Goal: Task Accomplishment & Management: Use online tool/utility

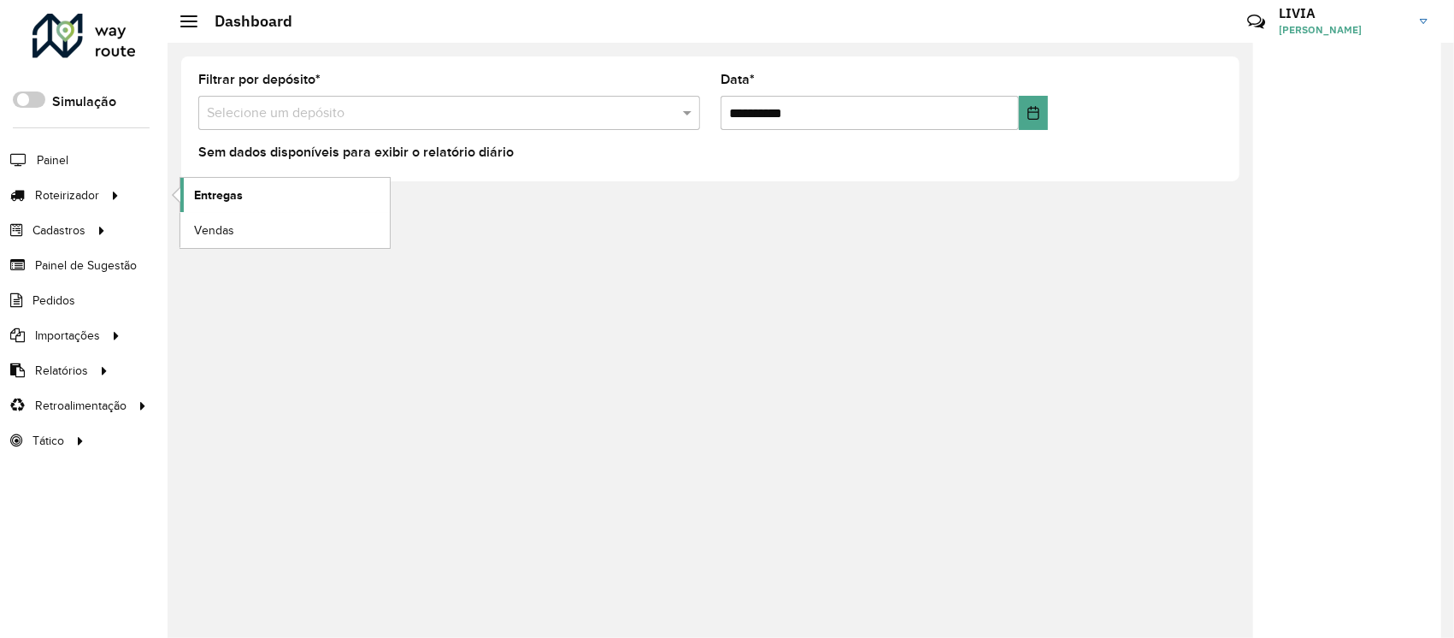
click at [232, 197] on span "Entregas" at bounding box center [218, 195] width 49 height 18
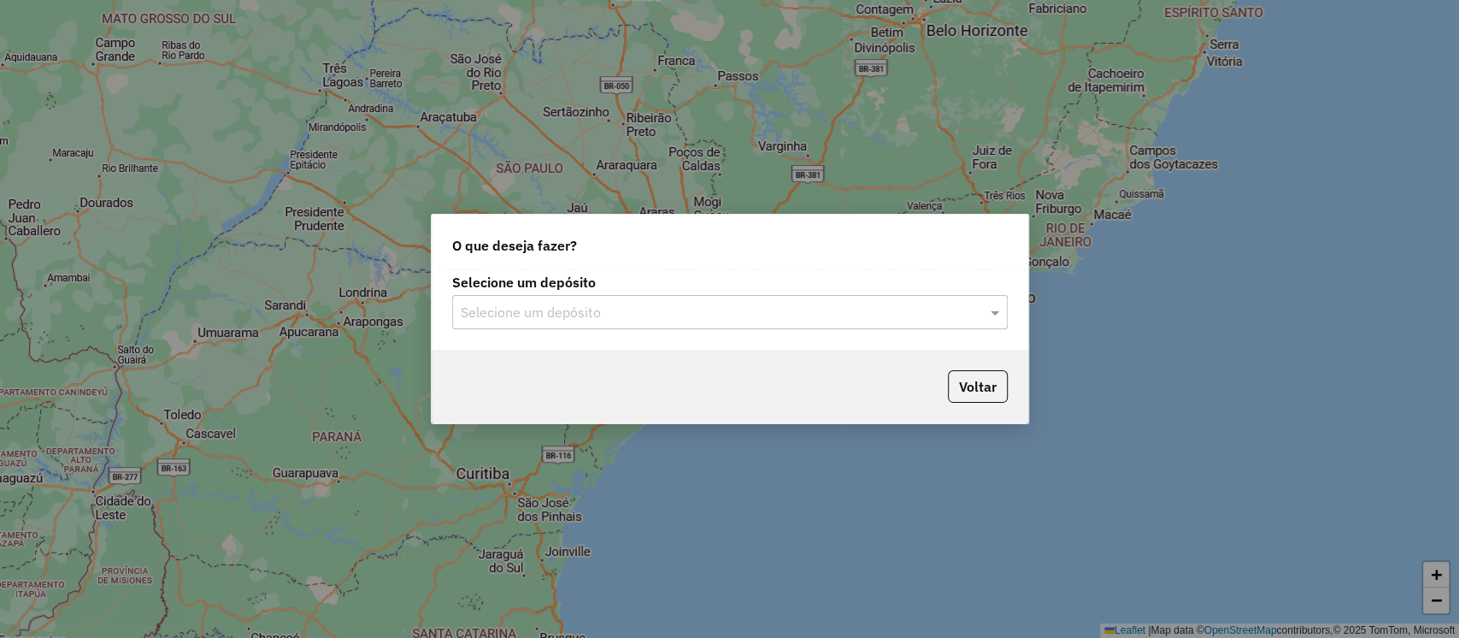
click at [660, 311] on input "text" at bounding box center [713, 313] width 504 height 21
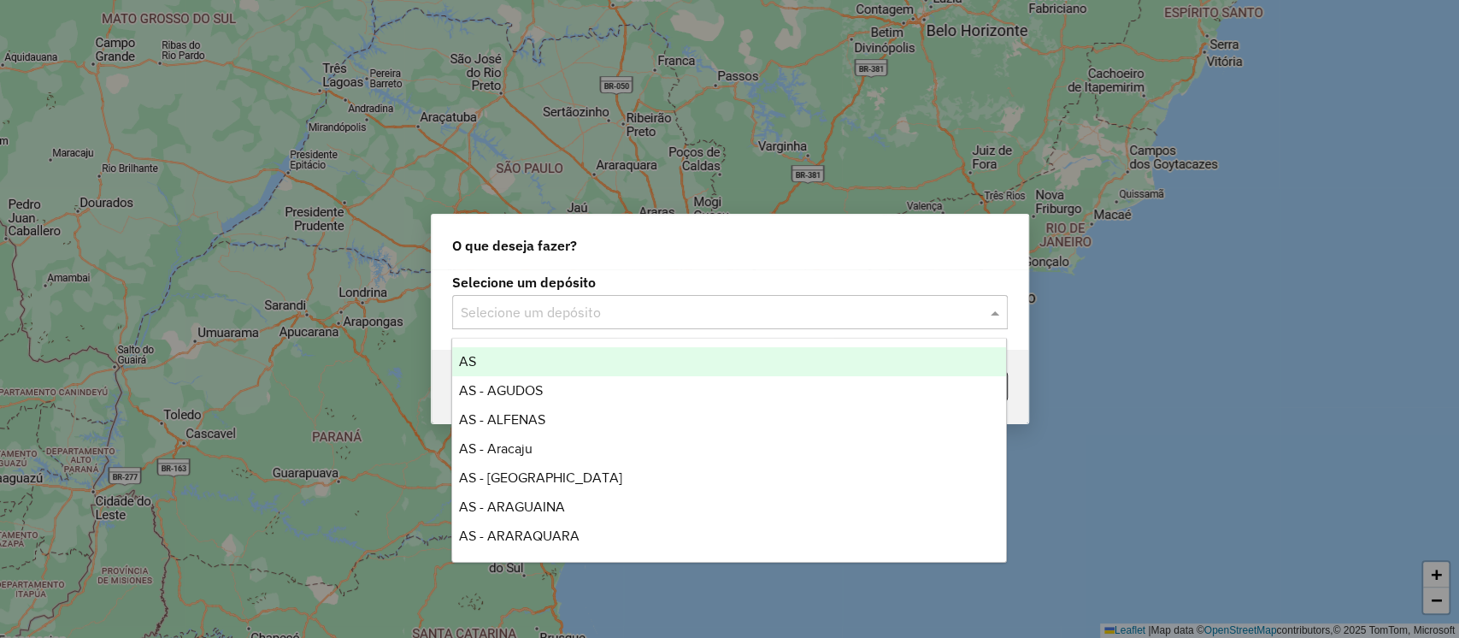
click at [660, 311] on input "text" at bounding box center [713, 313] width 504 height 21
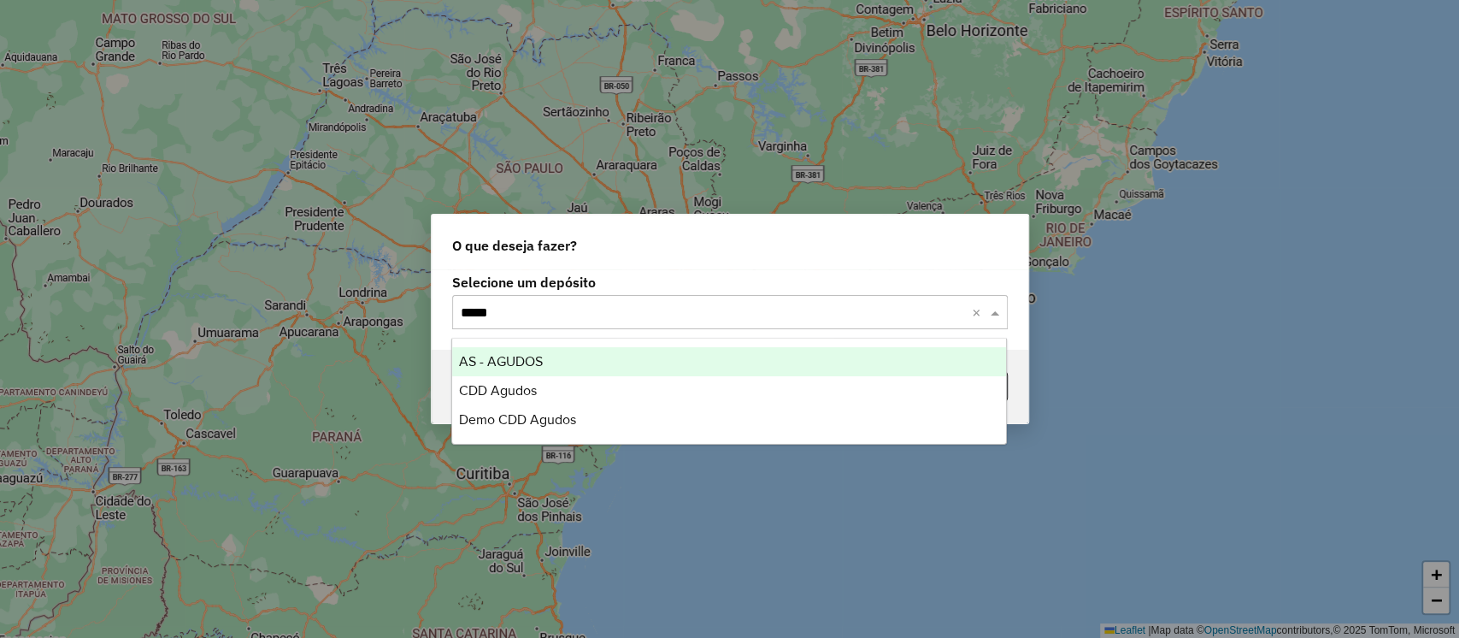
type input "******"
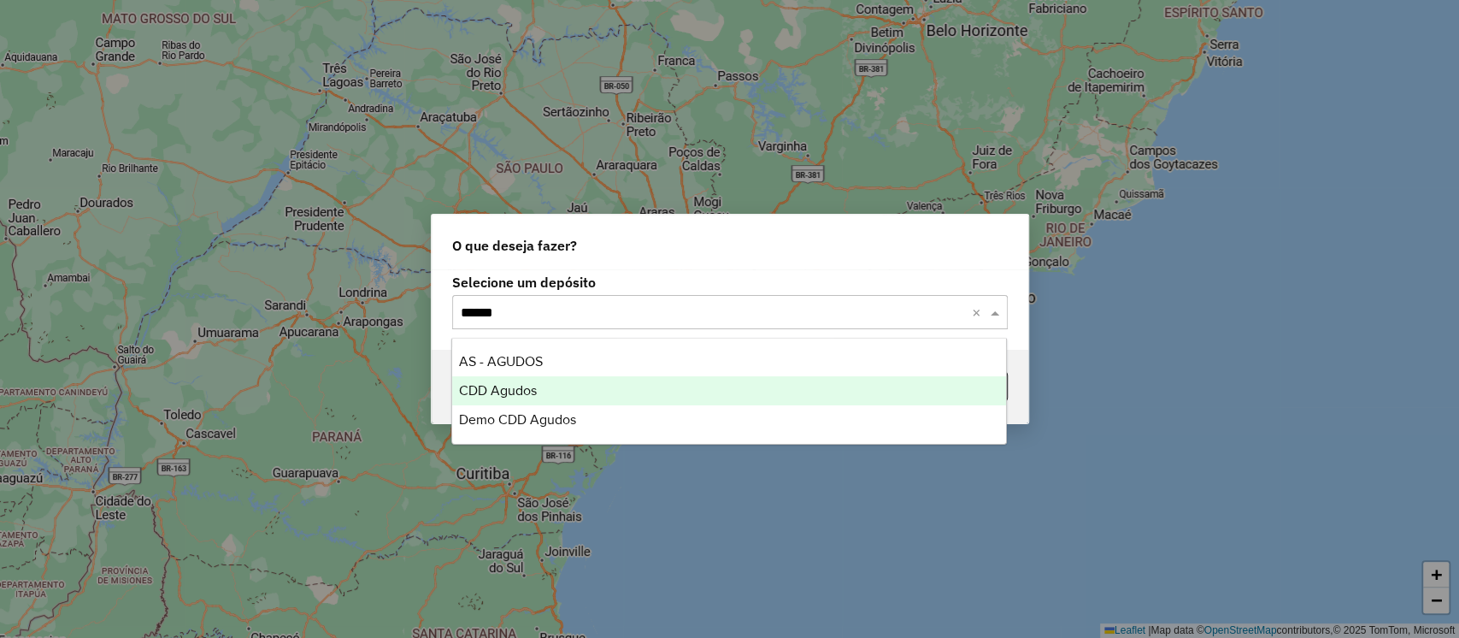
click at [615, 381] on div "CDD Agudos" at bounding box center [729, 390] width 554 height 29
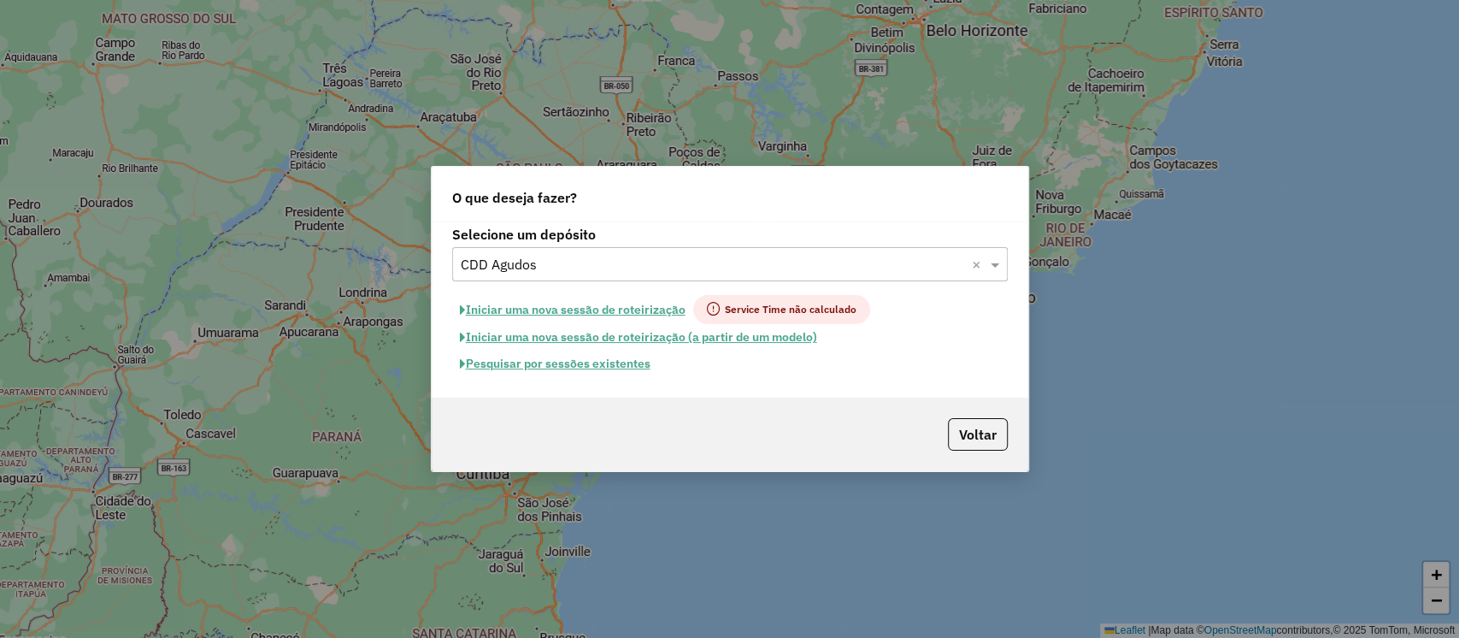
click at [630, 359] on button "Pesquisar por sessões existentes" at bounding box center [555, 363] width 206 height 26
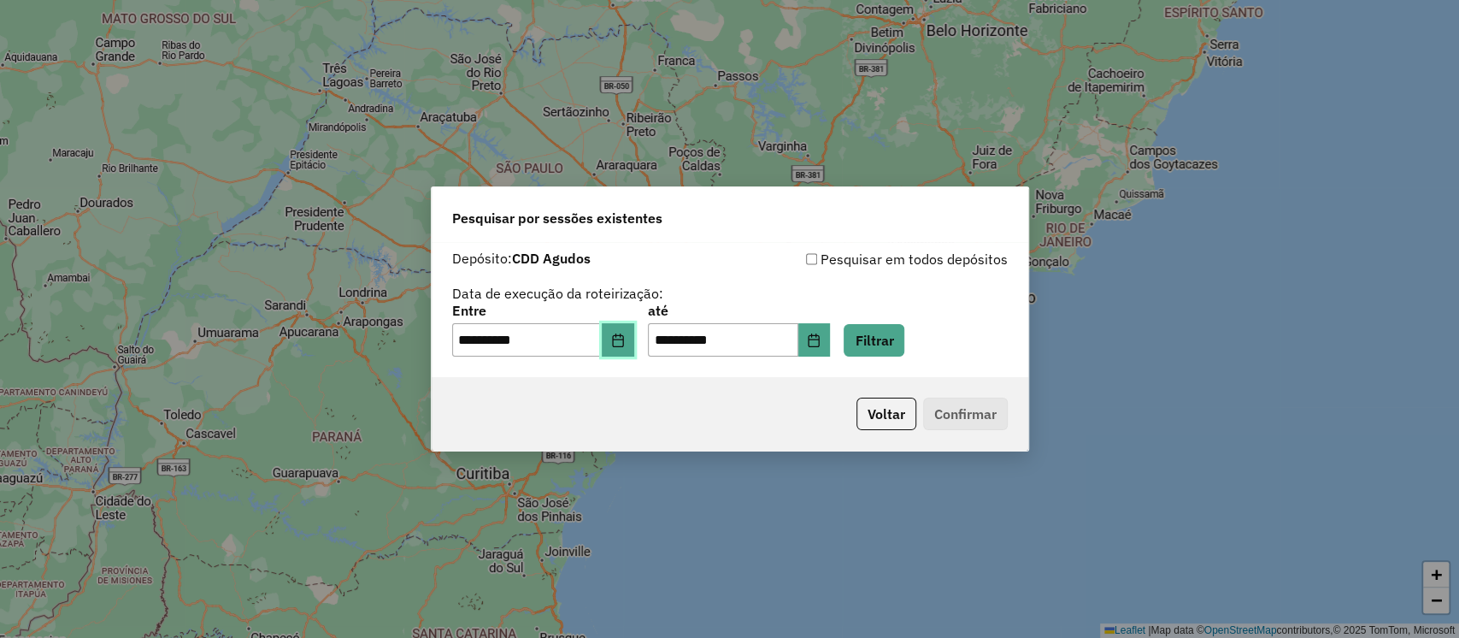
click at [624, 342] on icon "Choose Date" at bounding box center [618, 340] width 14 height 14
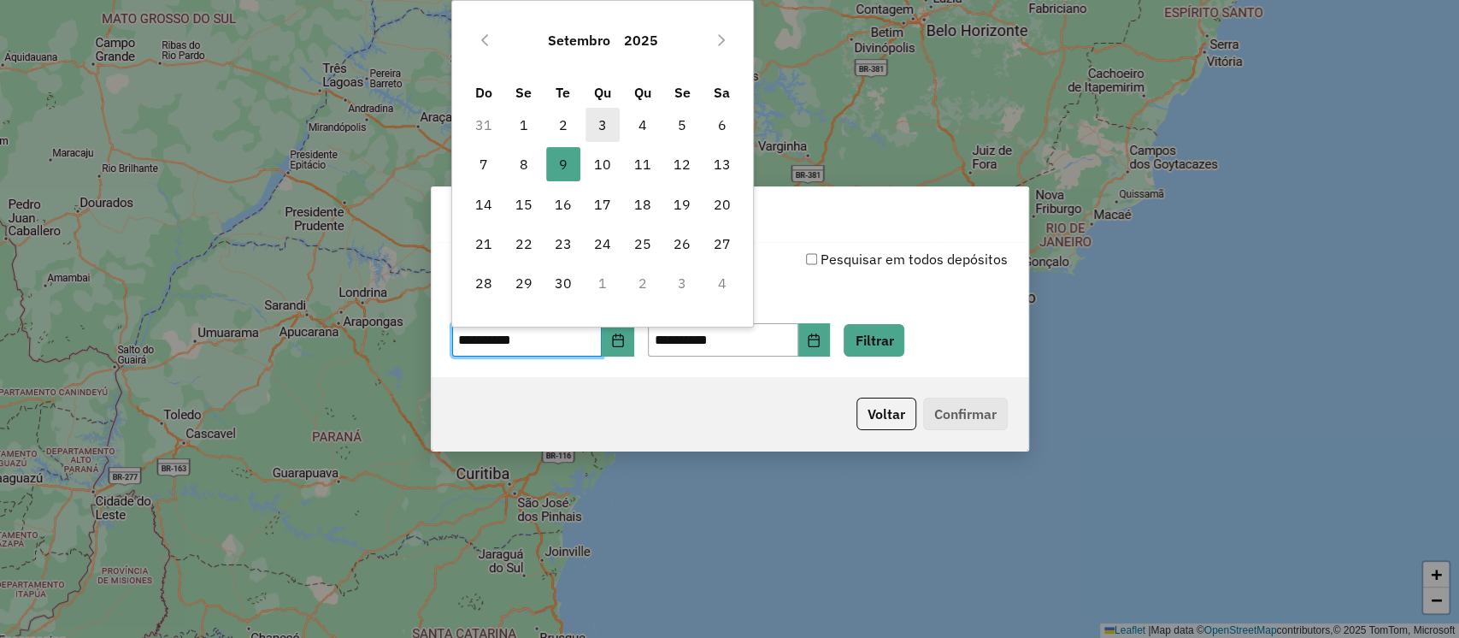
click at [588, 120] on span "3" at bounding box center [602, 125] width 34 height 34
type input "**********"
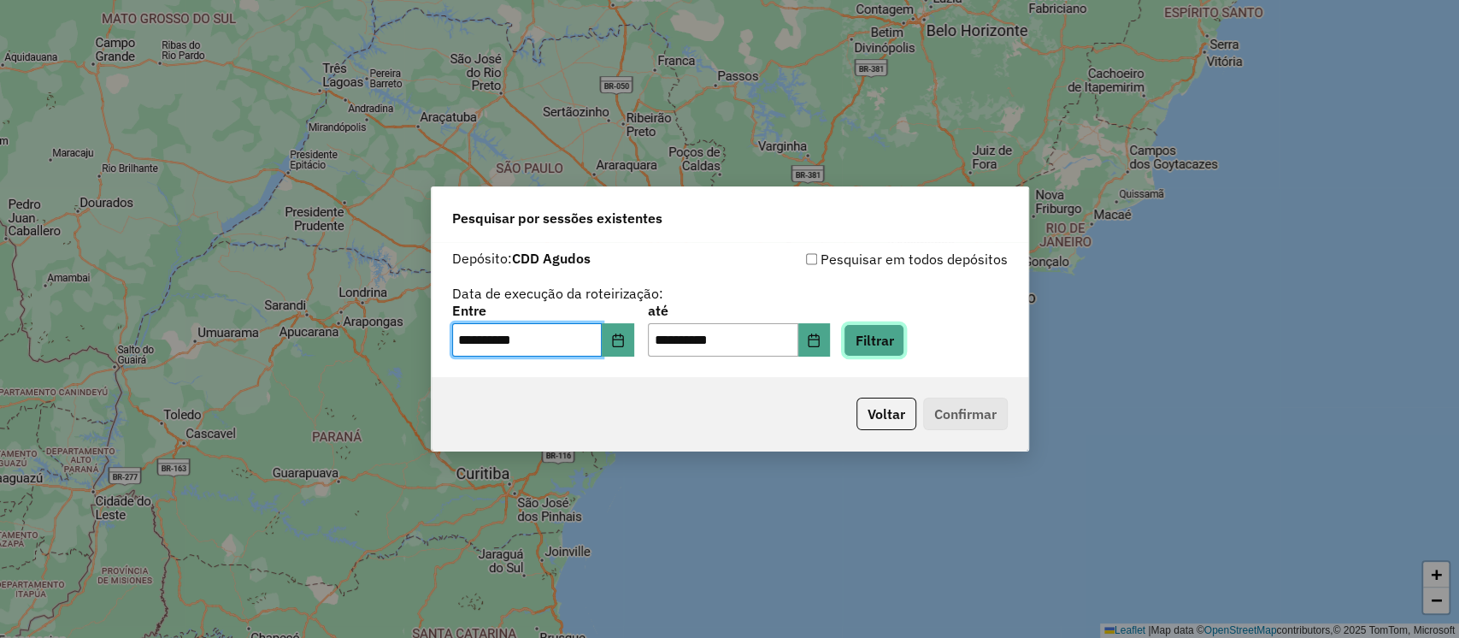
click at [904, 341] on button "Filtrar" at bounding box center [874, 340] width 61 height 32
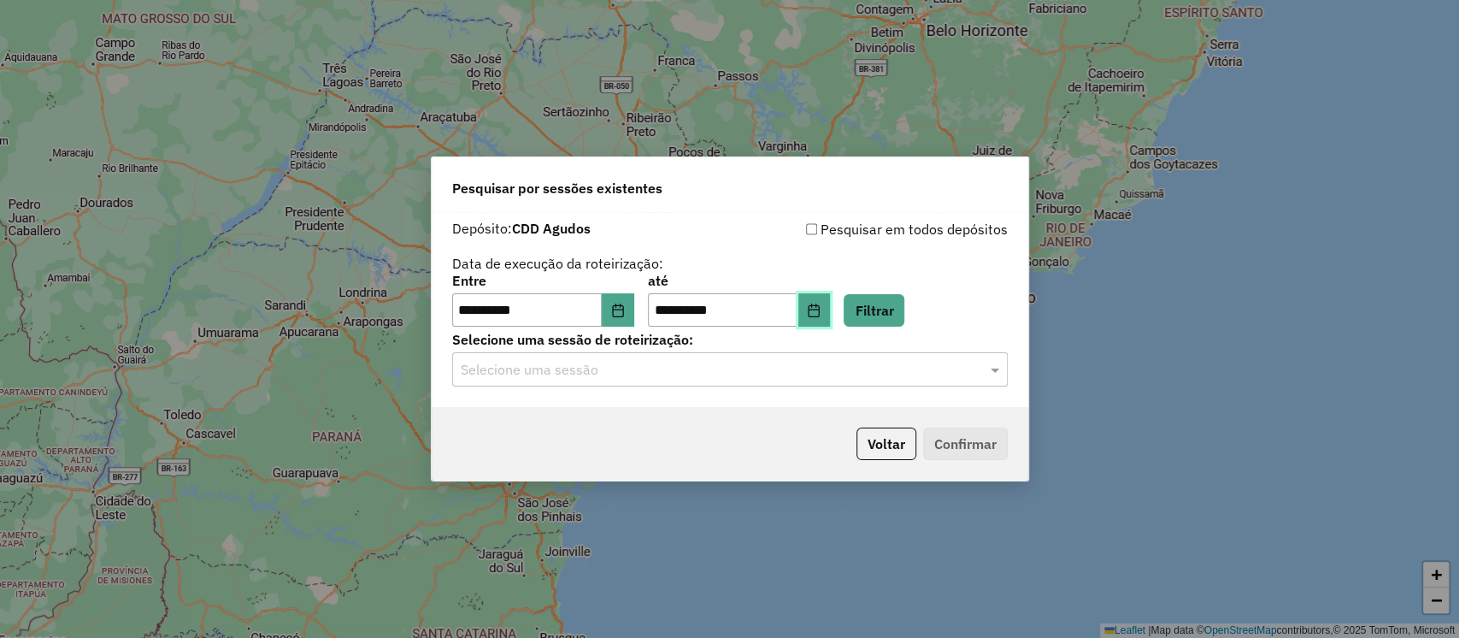
click at [828, 303] on button "Choose Date" at bounding box center [814, 310] width 32 height 34
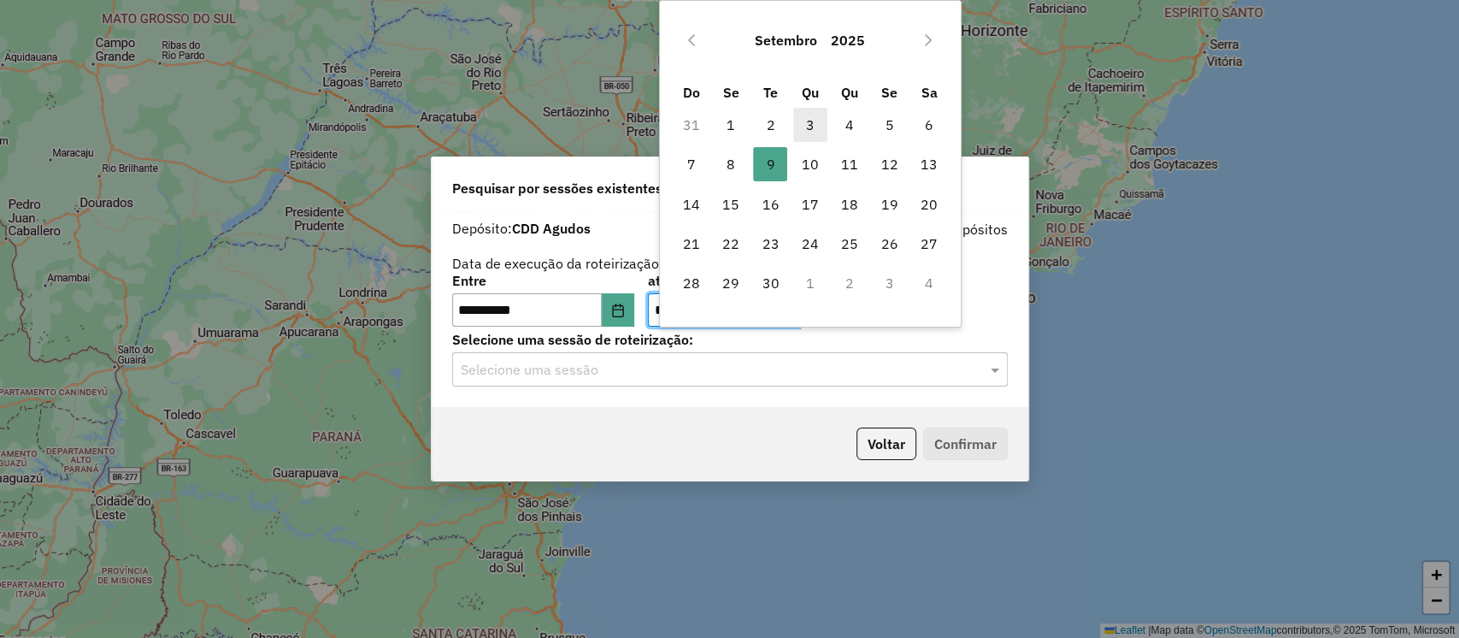
click at [813, 121] on span "3" at bounding box center [810, 125] width 34 height 34
type input "**********"
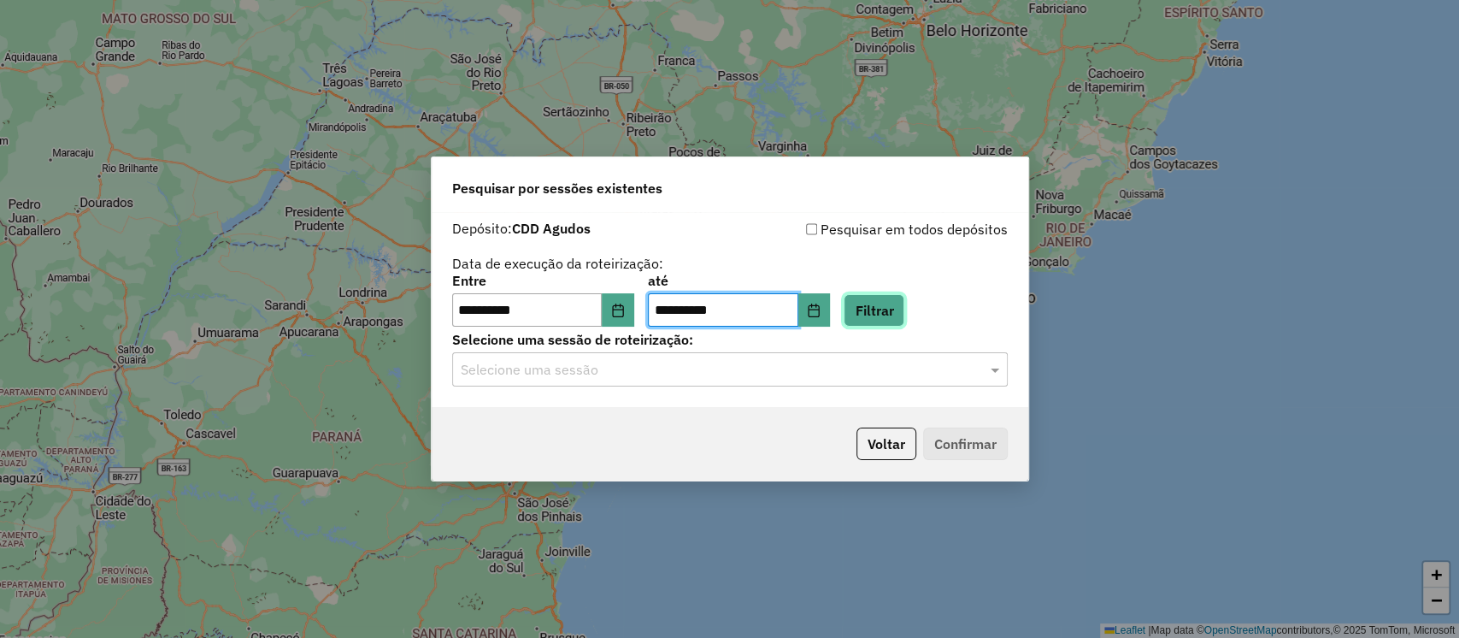
click at [902, 311] on button "Filtrar" at bounding box center [874, 310] width 61 height 32
click at [699, 375] on input "text" at bounding box center [713, 370] width 504 height 21
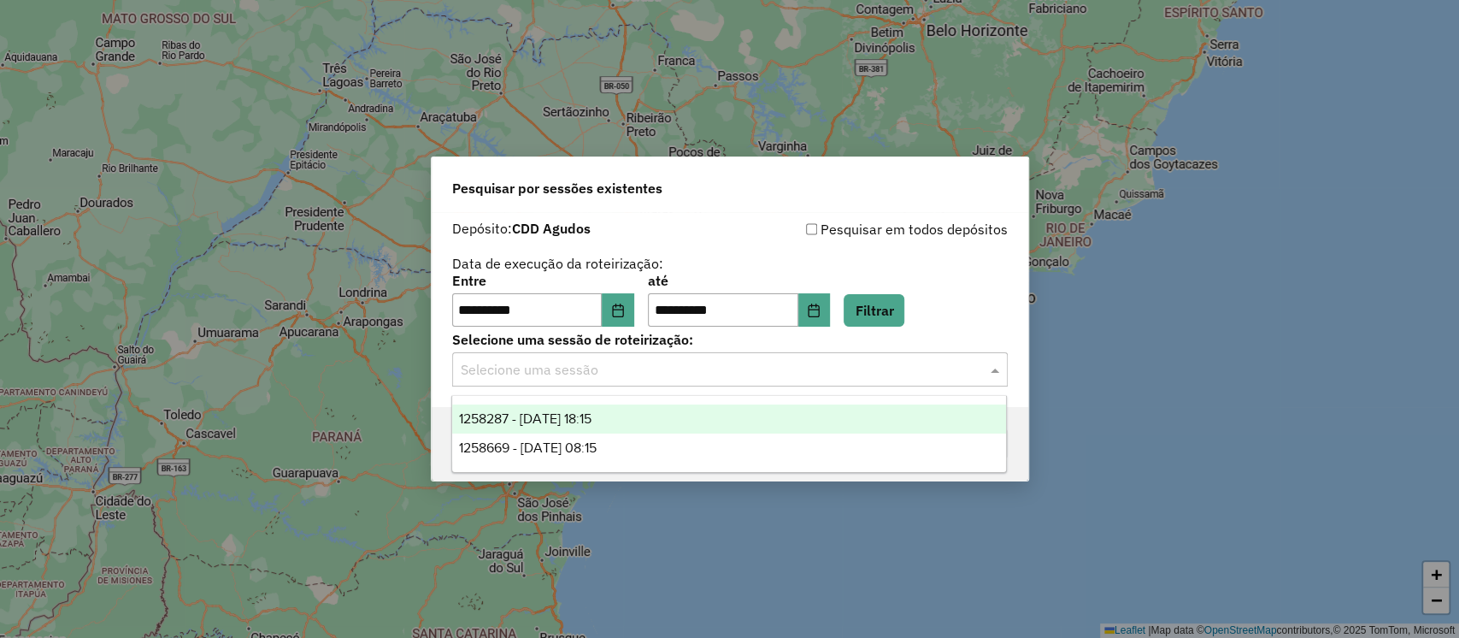
click at [691, 417] on div "1258287 - 03/09/2025 18:15" at bounding box center [729, 418] width 554 height 29
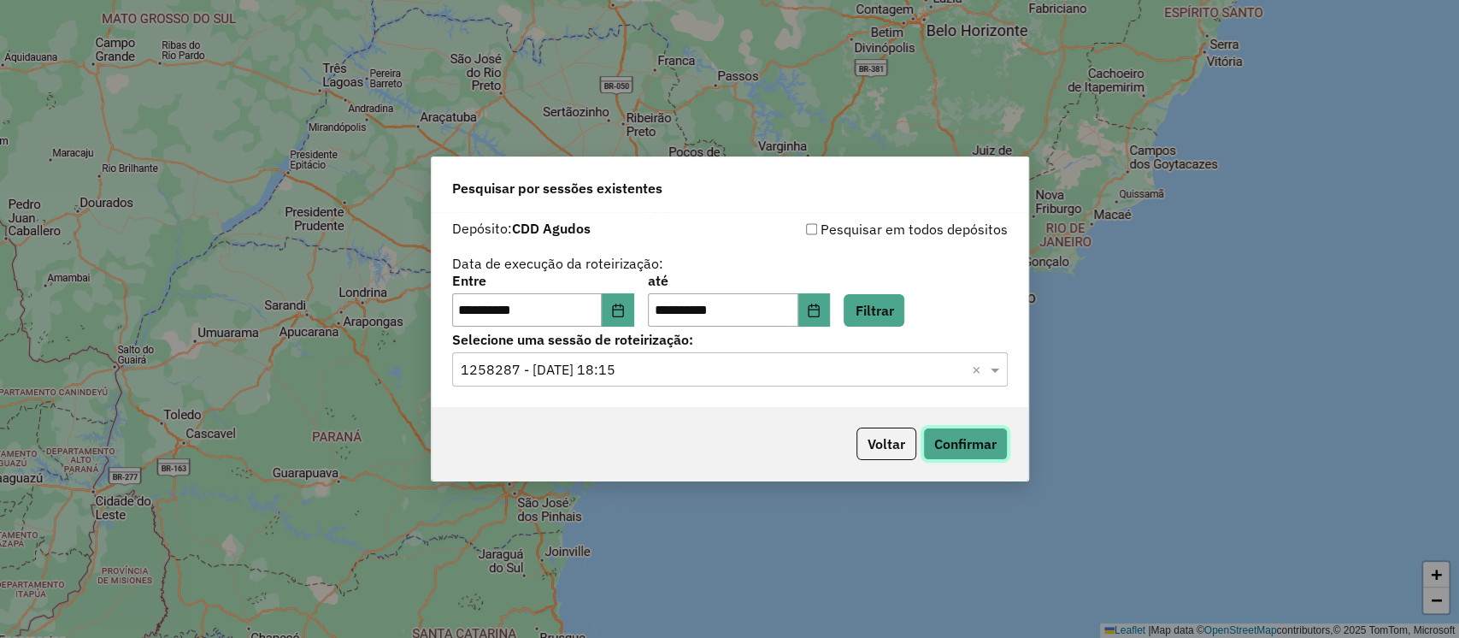
click at [975, 451] on button "Confirmar" at bounding box center [965, 443] width 85 height 32
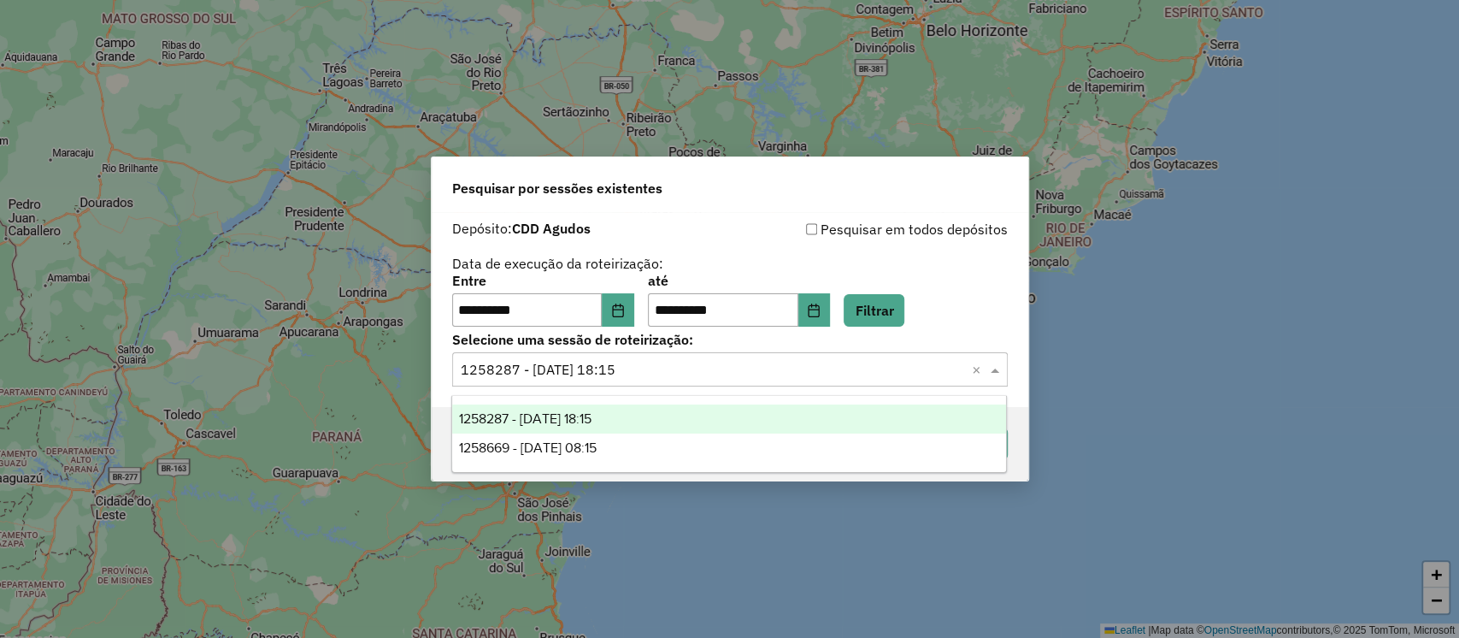
click at [650, 361] on input "text" at bounding box center [713, 370] width 504 height 21
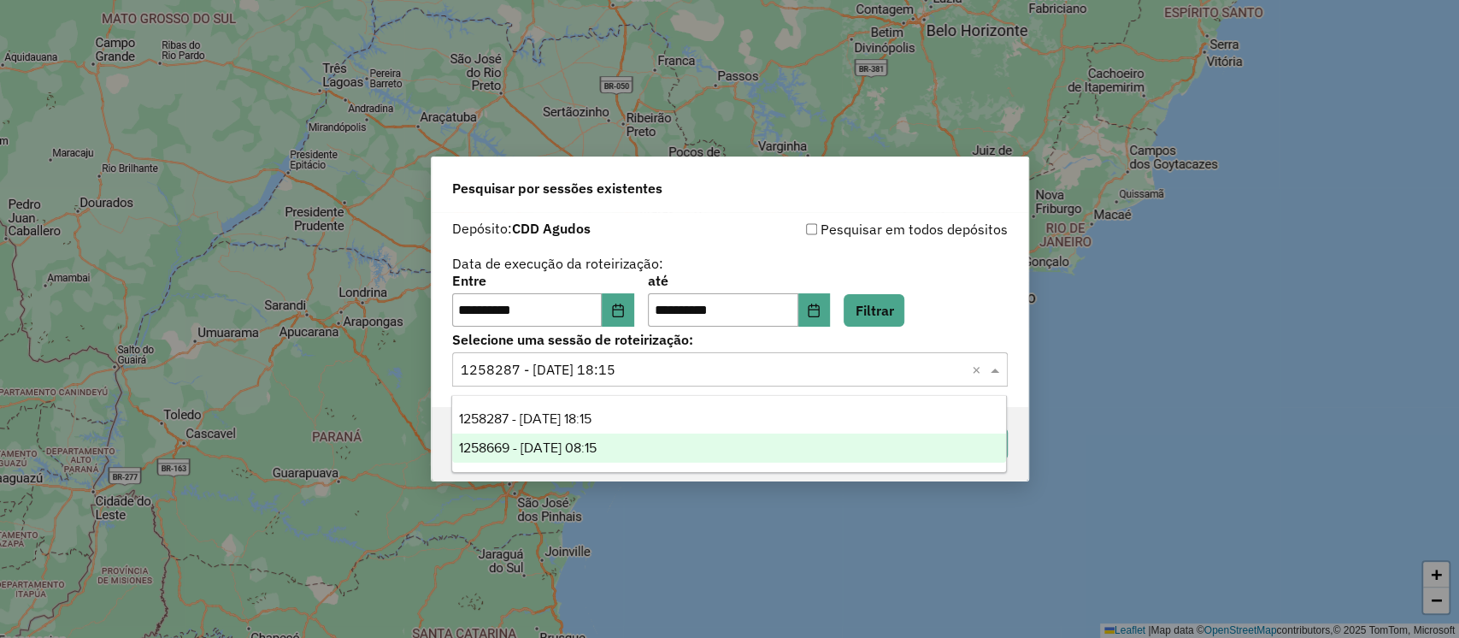
click at [642, 455] on div "1258669 - 03/09/2025 08:15" at bounding box center [729, 447] width 554 height 29
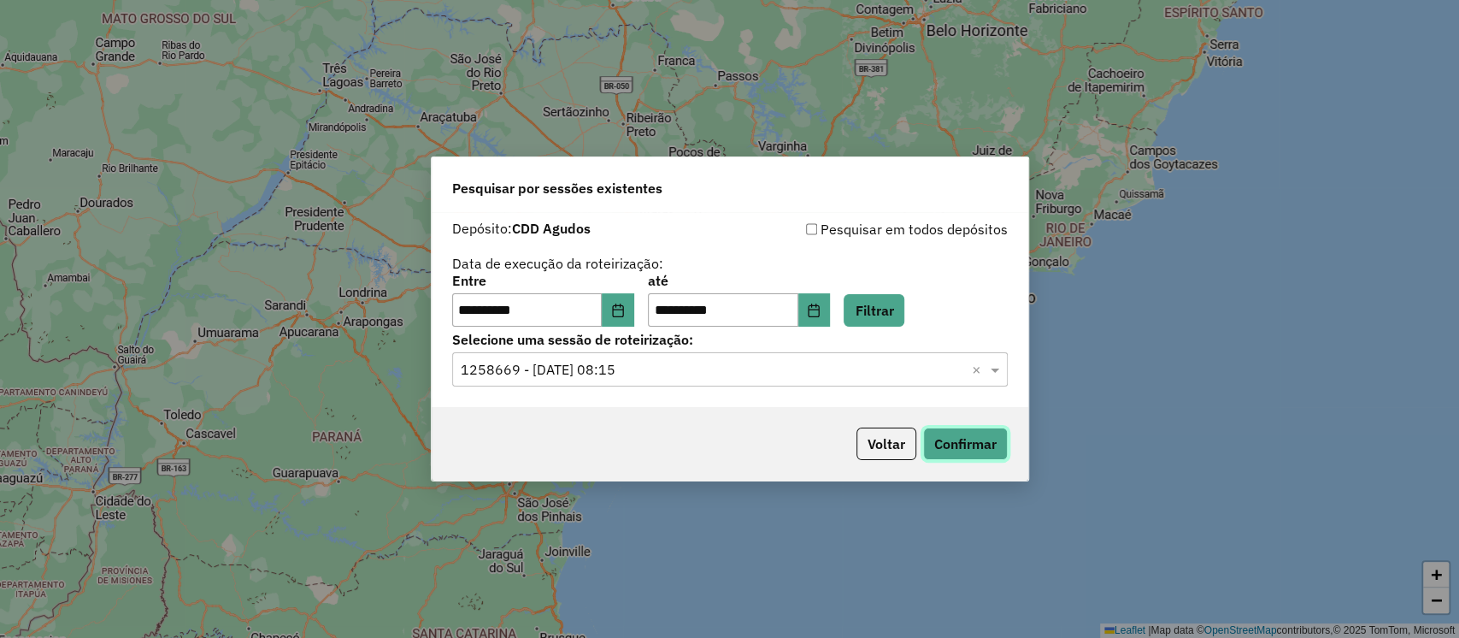
click at [961, 439] on button "Confirmar" at bounding box center [965, 443] width 85 height 32
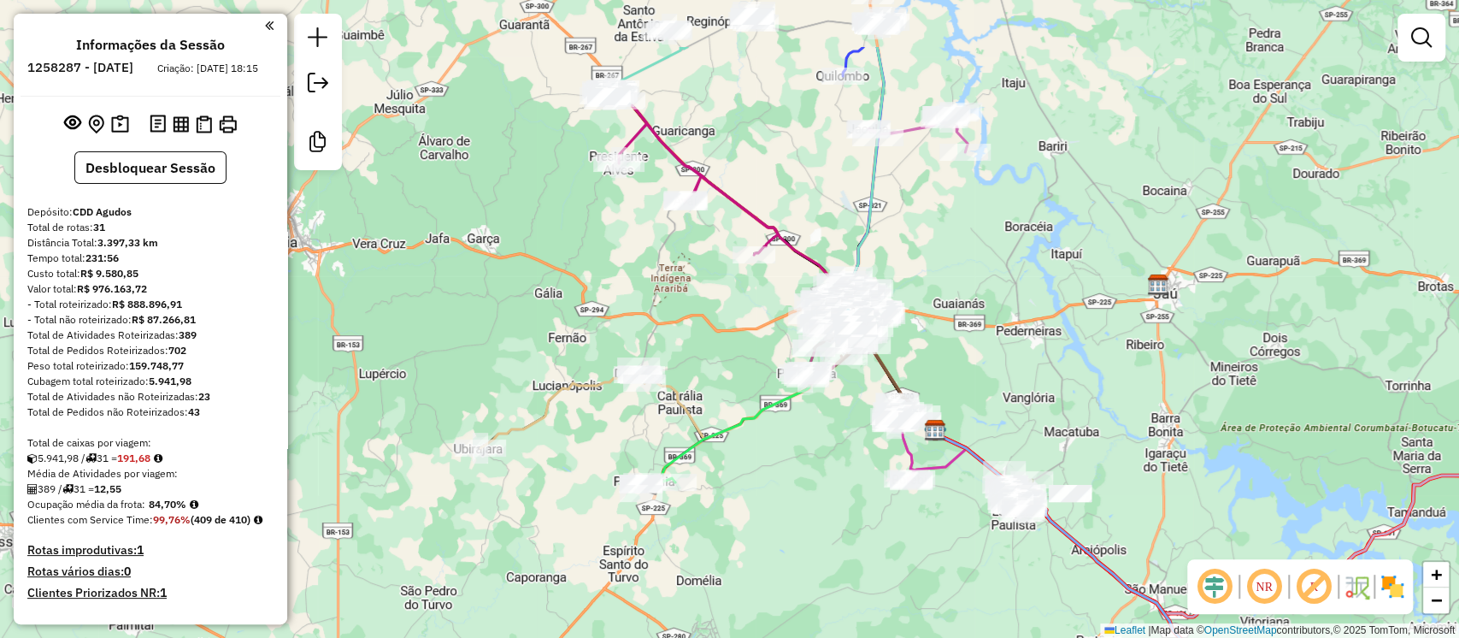
drag, startPoint x: 809, startPoint y: 241, endPoint x: 967, endPoint y: 343, distance: 188.7
click at [1012, 352] on div "Janela de atendimento Grade de atendimento Capacidade Transportadoras Veículos …" at bounding box center [729, 319] width 1459 height 638
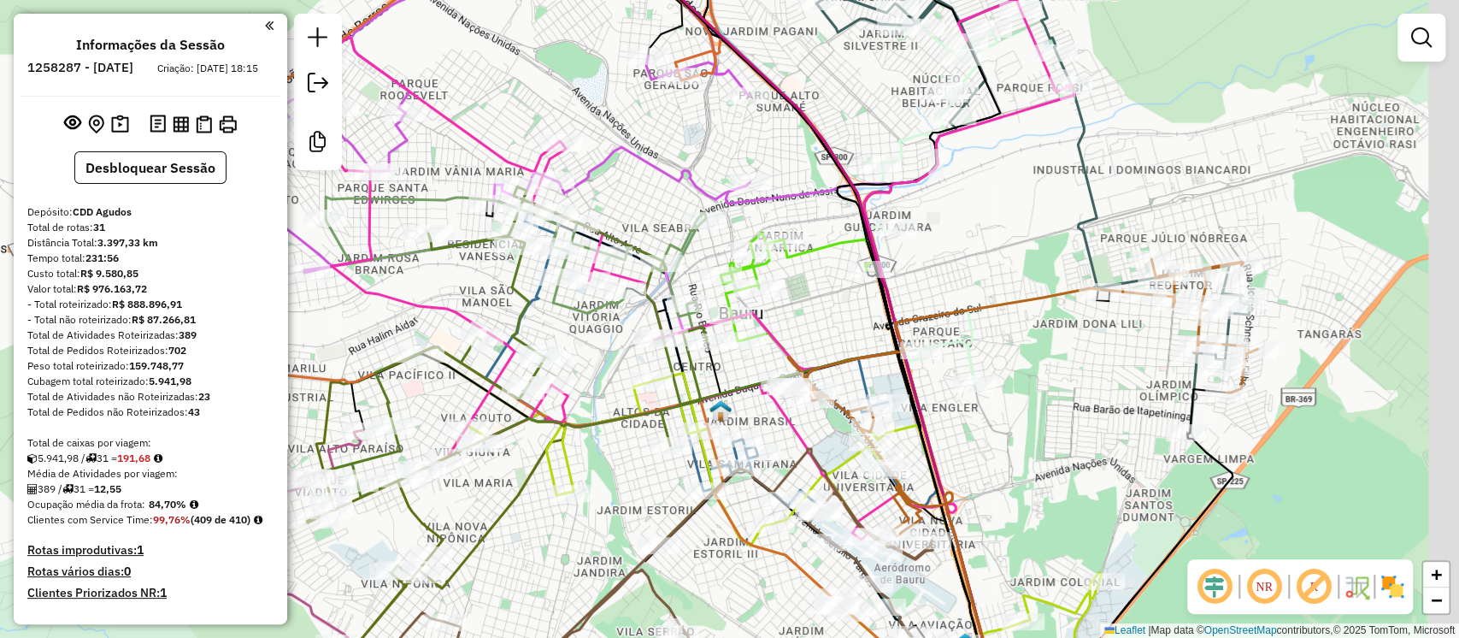
drag, startPoint x: 1209, startPoint y: 270, endPoint x: 937, endPoint y: 282, distance: 272.0
click at [939, 283] on div "Janela de atendimento Grade de atendimento Capacidade Transportadoras Veículos …" at bounding box center [729, 319] width 1459 height 638
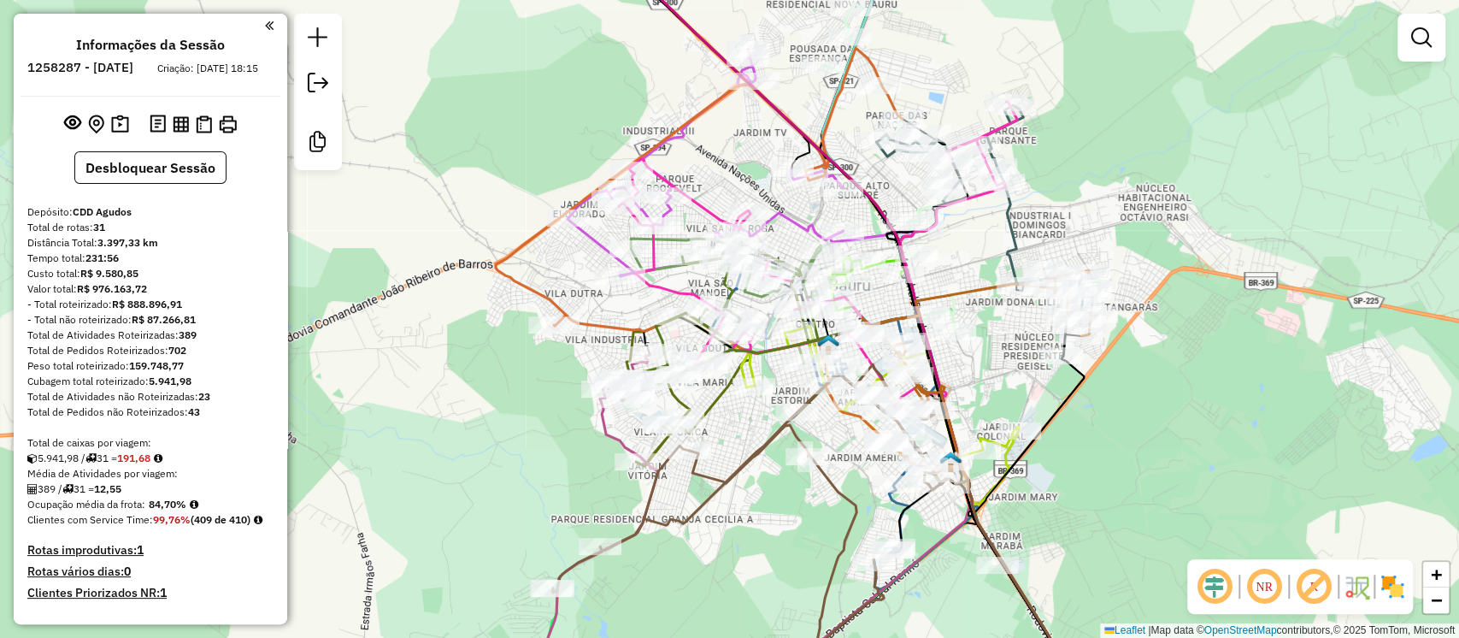
click at [1254, 591] on em at bounding box center [1264, 586] width 41 height 41
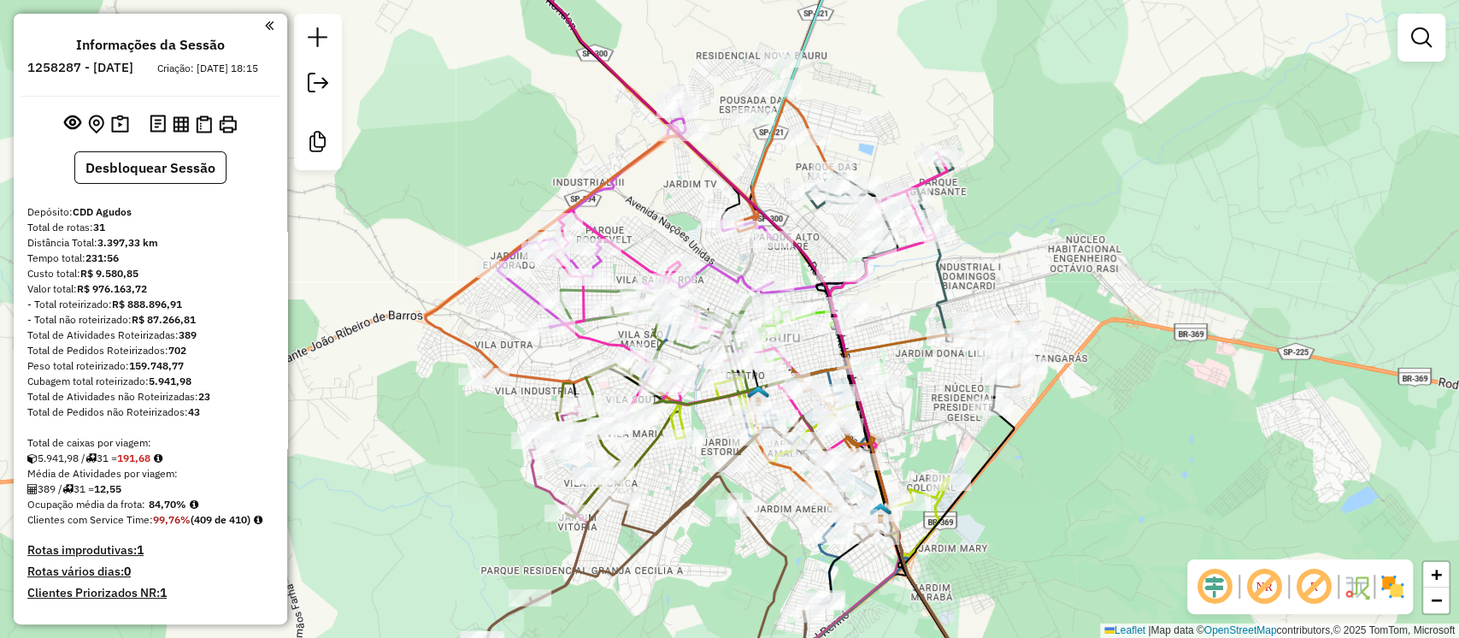
drag, startPoint x: 431, startPoint y: 158, endPoint x: 361, endPoint y: 209, distance: 86.8
click at [361, 209] on div "Janela de atendimento Grade de atendimento Capacidade Transportadoras Veículos …" at bounding box center [729, 319] width 1459 height 638
click at [435, 315] on icon at bounding box center [629, 294] width 407 height 391
select select "**********"
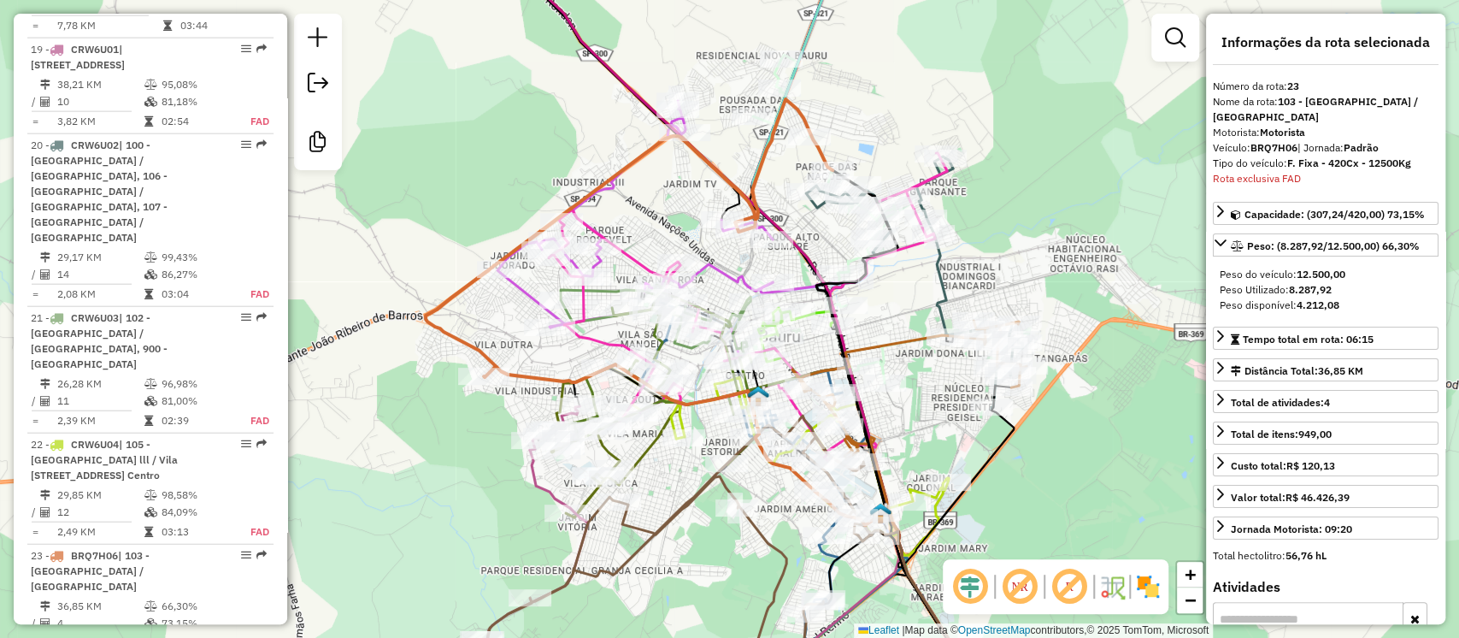
scroll to position [3096, 0]
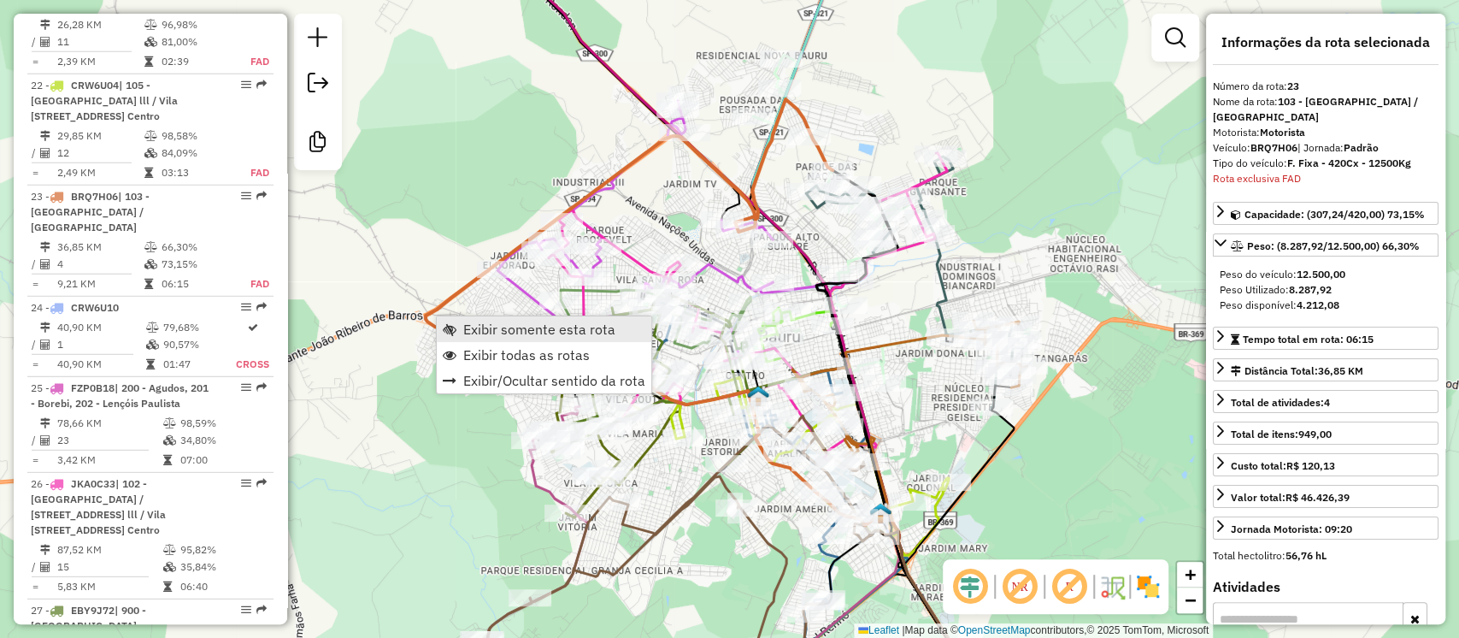
click at [447, 323] on span "Exibir somente esta rota" at bounding box center [450, 329] width 14 height 14
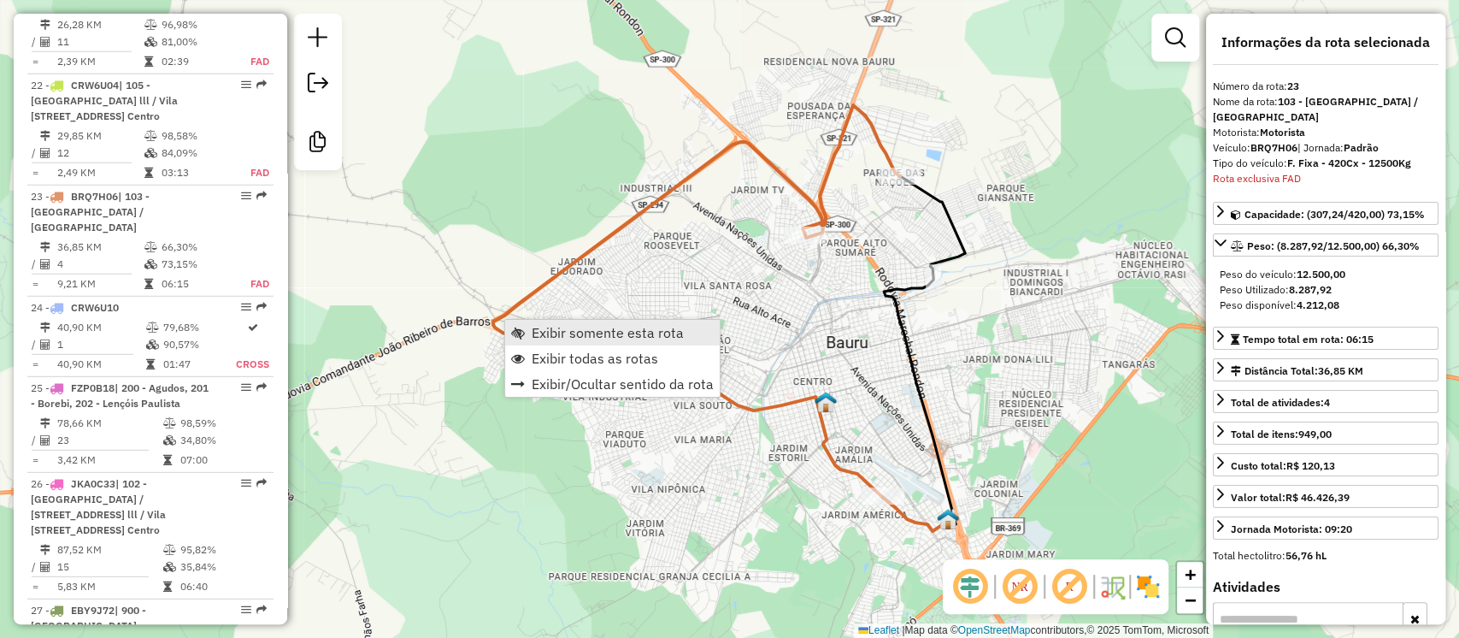
click at [578, 329] on span "Exibir somente esta rota" at bounding box center [608, 333] width 152 height 14
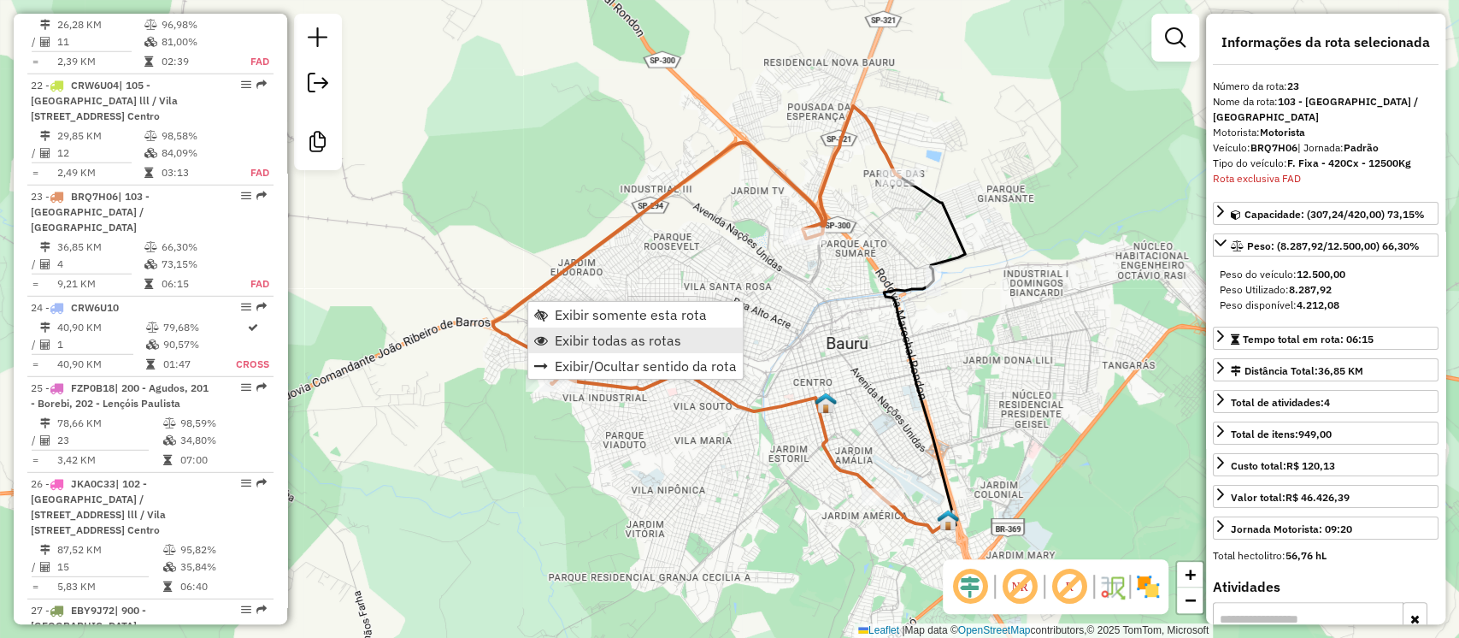
click at [572, 335] on span "Exibir todas as rotas" at bounding box center [618, 340] width 126 height 14
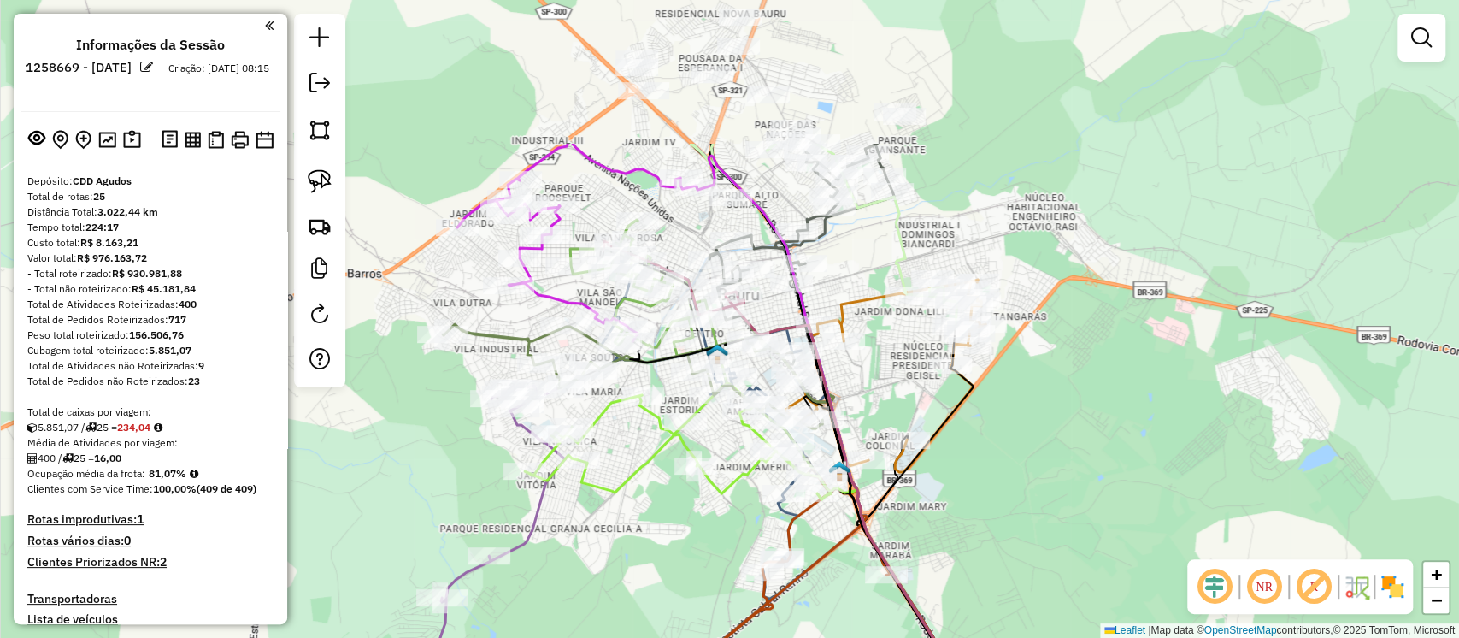
drag, startPoint x: 1073, startPoint y: 275, endPoint x: 1014, endPoint y: 417, distance: 153.6
click at [1014, 417] on div "Janela de atendimento Grade de atendimento Capacidade Transportadoras Veículos …" at bounding box center [729, 319] width 1459 height 638
click at [1272, 213] on div "Janela de atendimento Grade de atendimento Capacidade Transportadoras Veículos …" at bounding box center [729, 319] width 1459 height 638
click at [1230, 270] on div "Janela de atendimento Grade de atendimento Capacidade Transportadoras Veículos …" at bounding box center [729, 319] width 1459 height 638
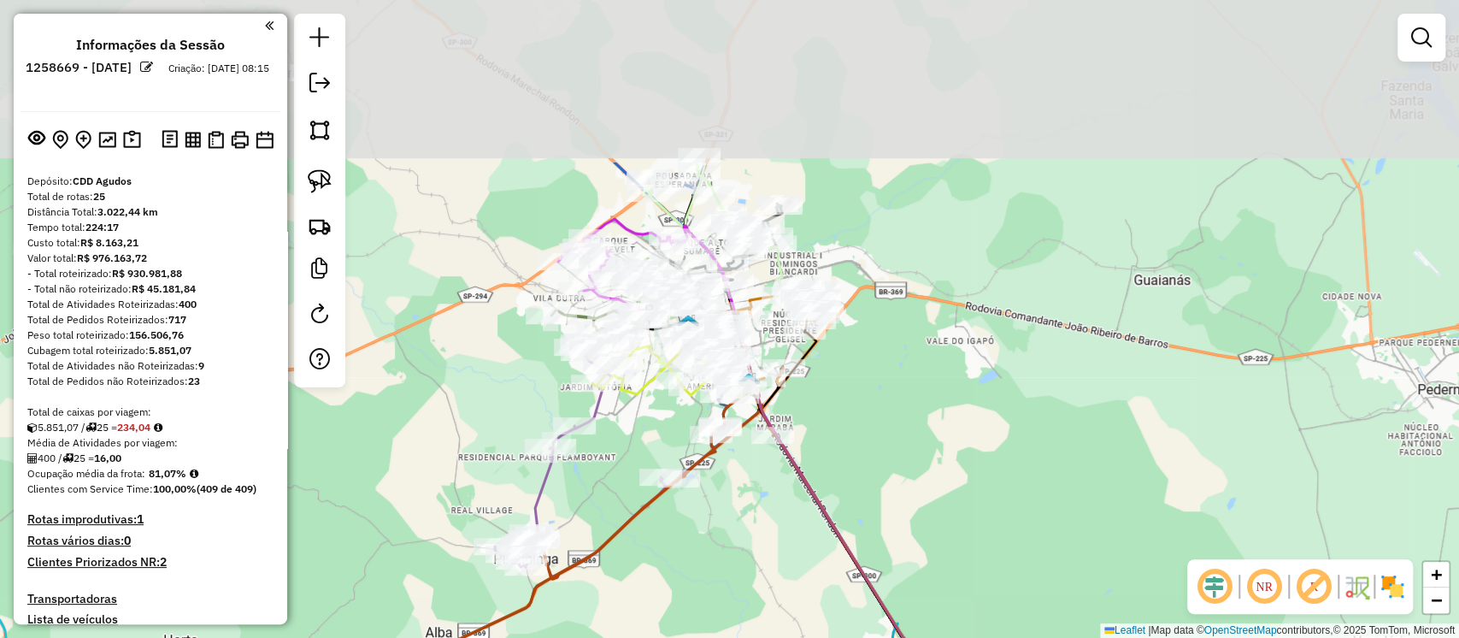
drag, startPoint x: 878, startPoint y: 250, endPoint x: 898, endPoint y: 462, distance: 212.1
click at [910, 462] on div "Janela de atendimento Grade de atendimento Capacidade Transportadoras Veículos …" at bounding box center [729, 319] width 1459 height 638
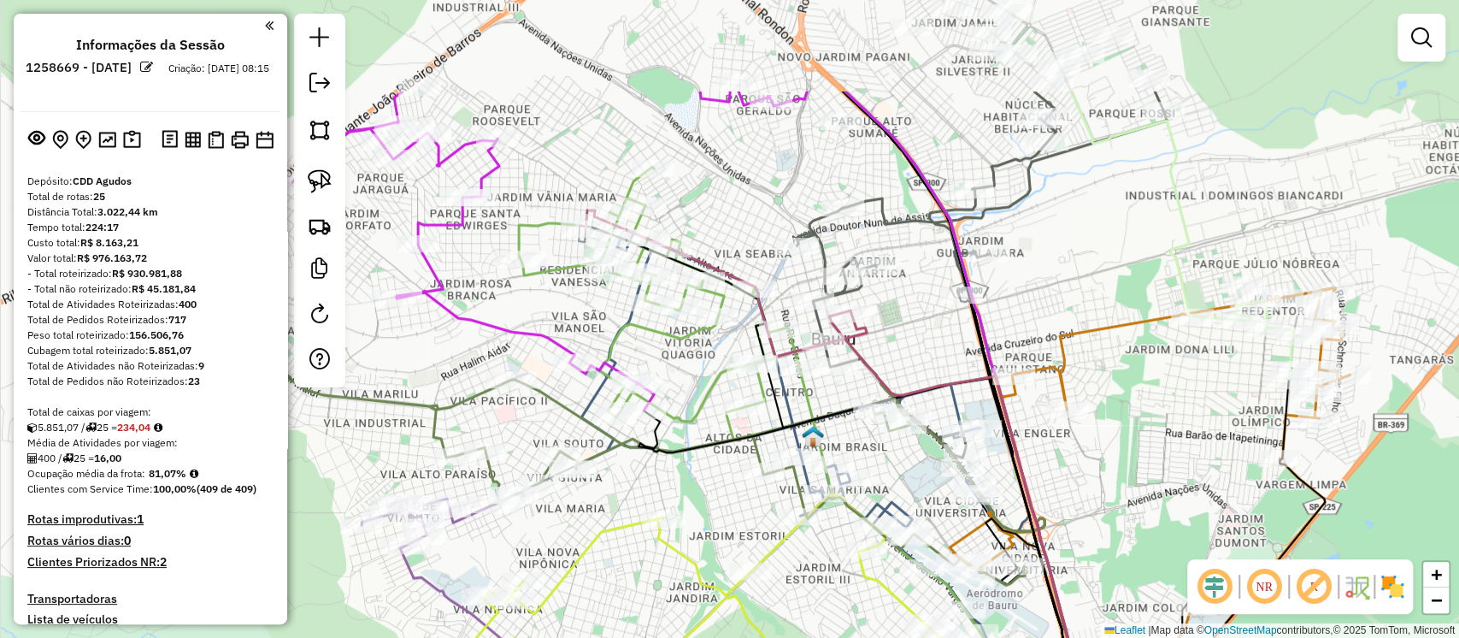
drag, startPoint x: 774, startPoint y: 359, endPoint x: 685, endPoint y: 541, distance: 202.6
click at [685, 541] on div "Janela de atendimento Grade de atendimento Capacidade Transportadoras Veículos …" at bounding box center [729, 319] width 1459 height 638
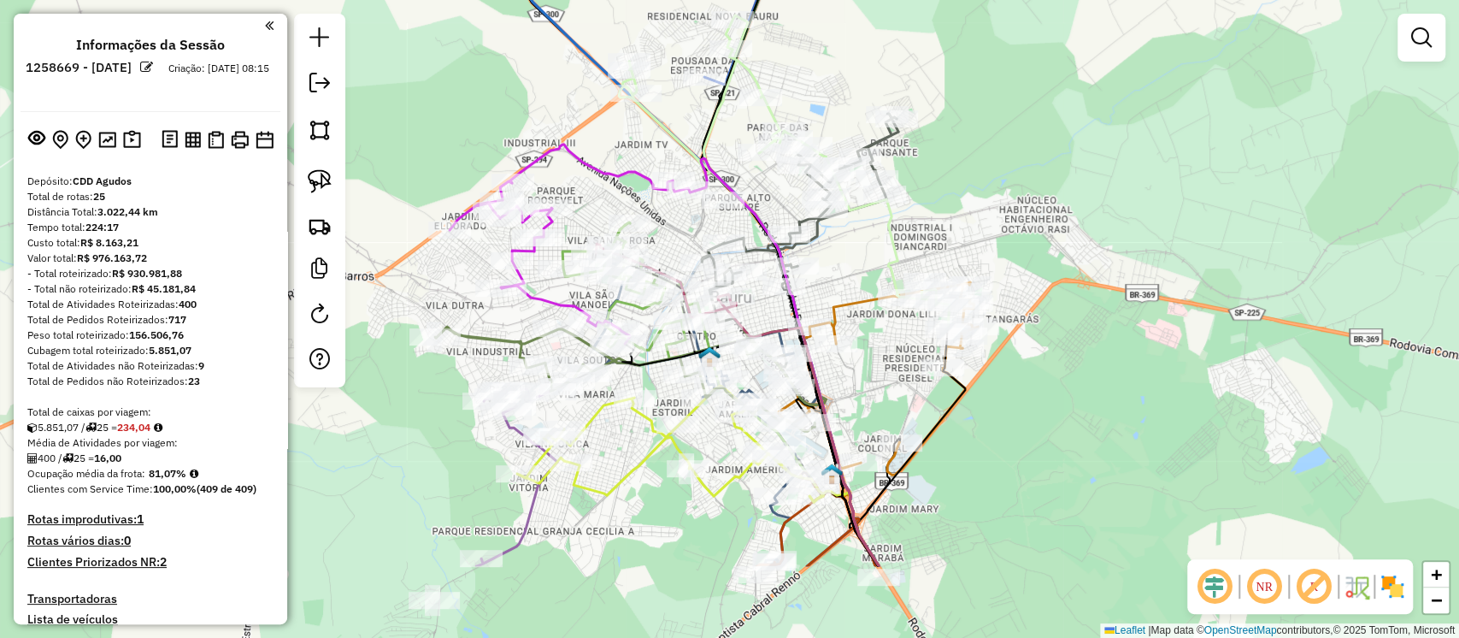
drag, startPoint x: 889, startPoint y: 398, endPoint x: 861, endPoint y: 263, distance: 138.0
click at [861, 263] on div "Janela de atendimento Grade de atendimento Capacidade Transportadoras Veículos …" at bounding box center [729, 319] width 1459 height 638
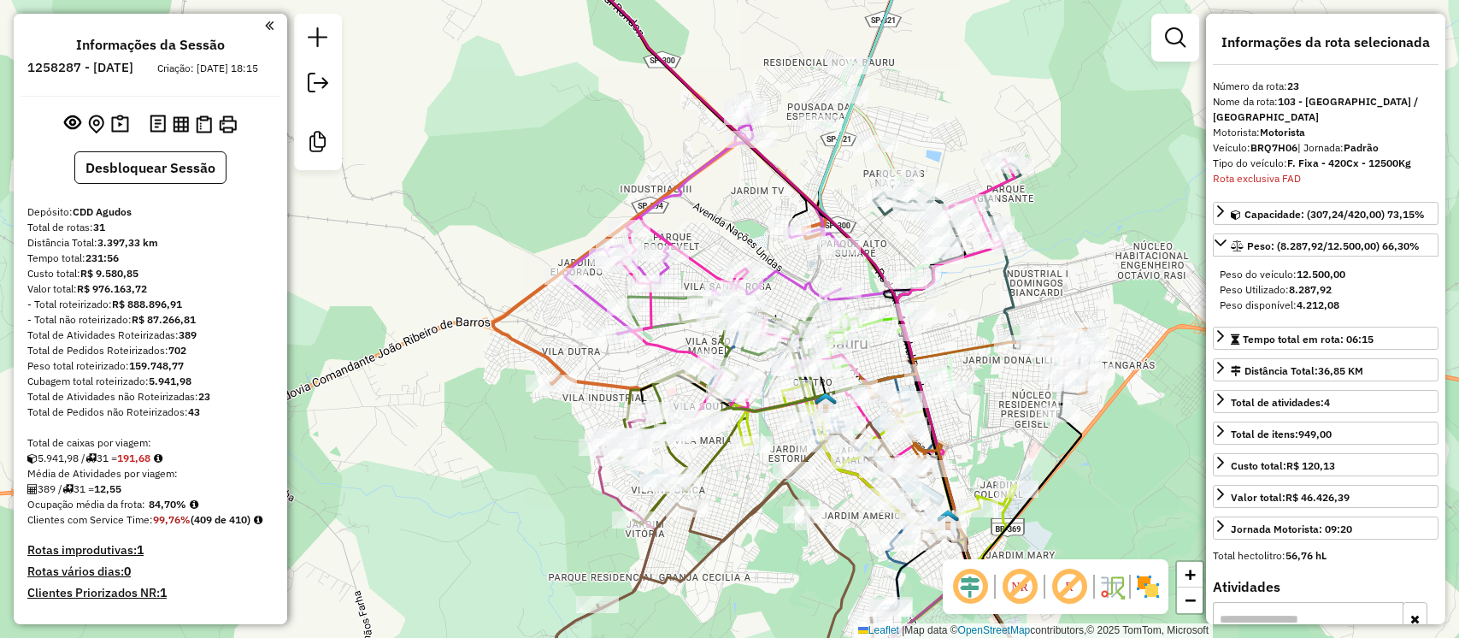
select select "**********"
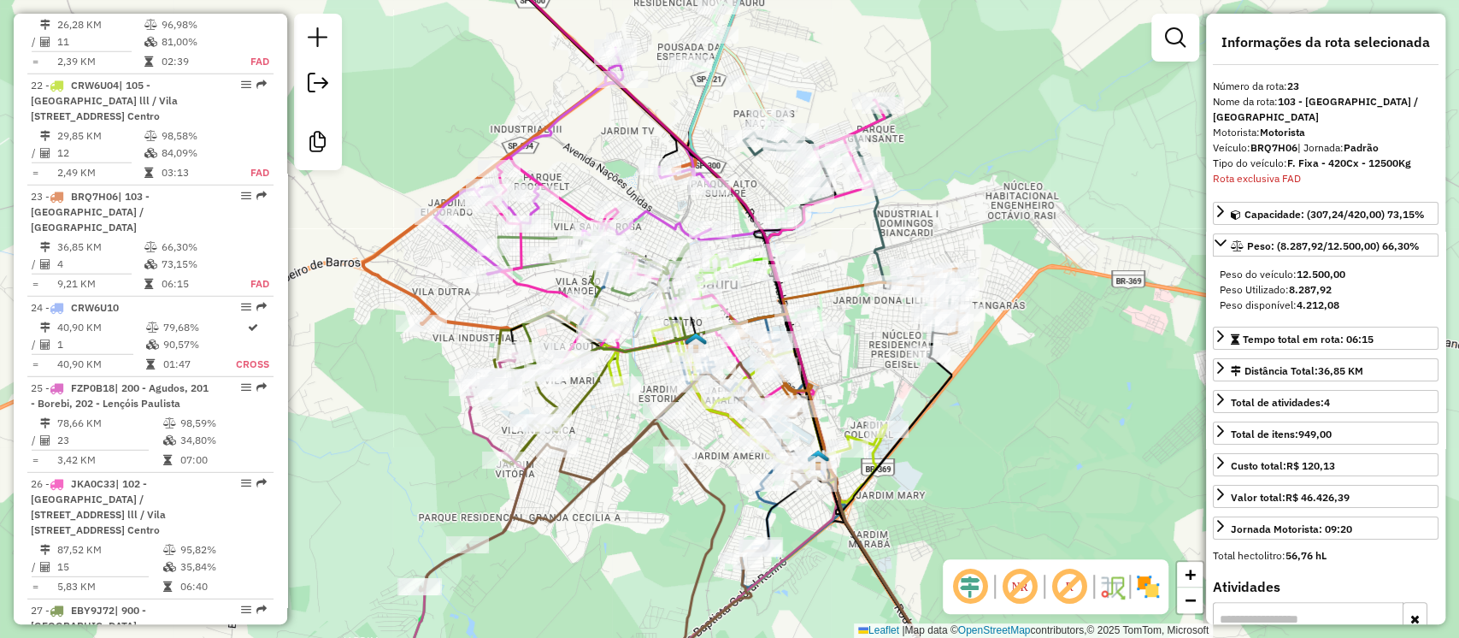
drag, startPoint x: 410, startPoint y: 493, endPoint x: 280, endPoint y: 434, distance: 142.7
click at [280, 434] on hb-router-mapa "Informações da Sessão 1258287 - 03/09/2025 Criação: 02/09/2025 18:15 Desbloquea…" at bounding box center [729, 319] width 1459 height 638
